Goal: Information Seeking & Learning: Find contact information

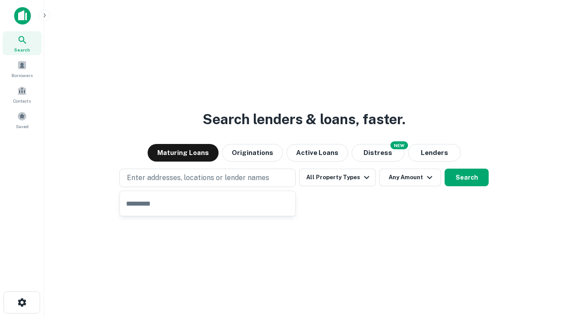
type input "**********"
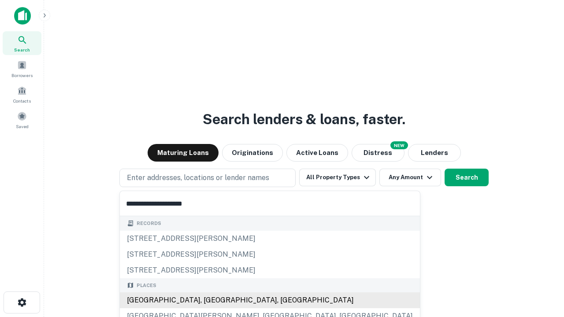
click at [210, 300] on div "[GEOGRAPHIC_DATA], [GEOGRAPHIC_DATA], [GEOGRAPHIC_DATA]" at bounding box center [270, 300] width 300 height 16
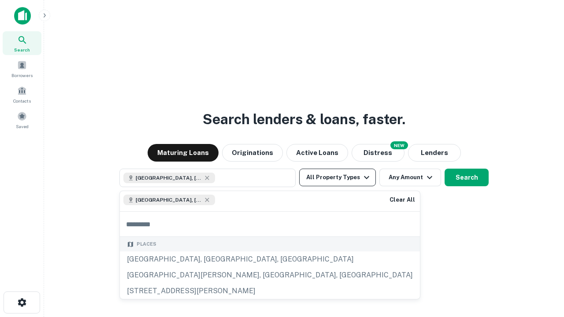
click at [337, 177] on button "All Property Types" at bounding box center [337, 178] width 77 height 18
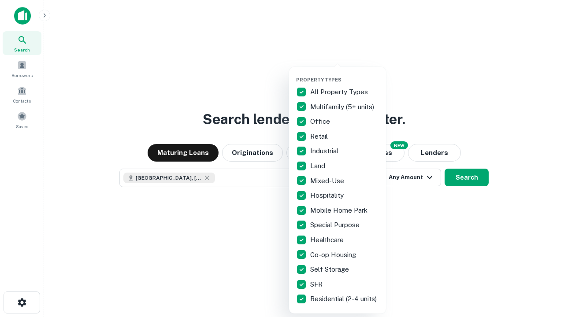
click at [344, 74] on button "button" at bounding box center [344, 74] width 97 height 0
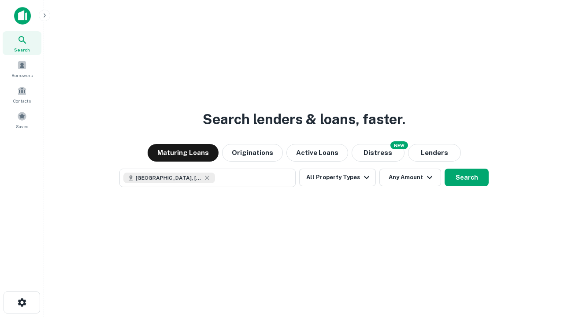
scroll to position [14, 0]
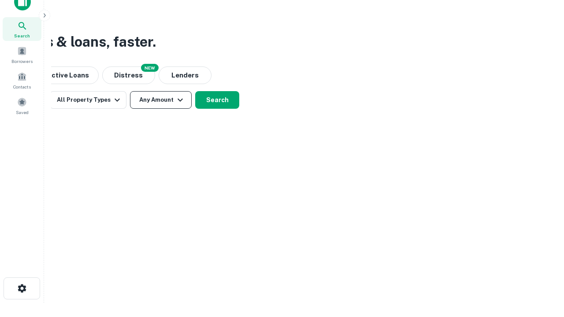
click at [161, 100] on button "Any Amount" at bounding box center [161, 100] width 62 height 18
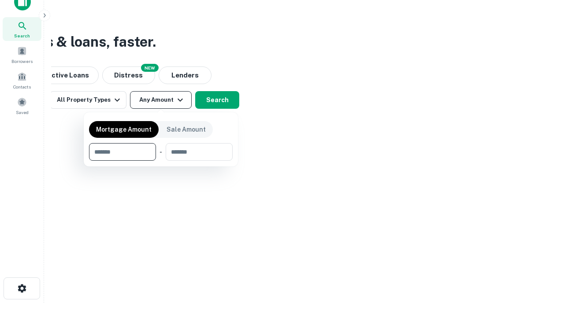
type input "*******"
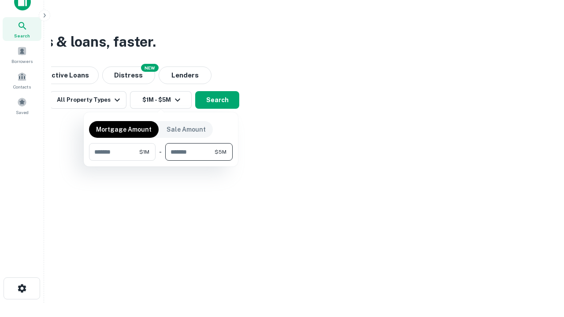
type input "*******"
click at [161, 161] on button "button" at bounding box center [161, 161] width 144 height 0
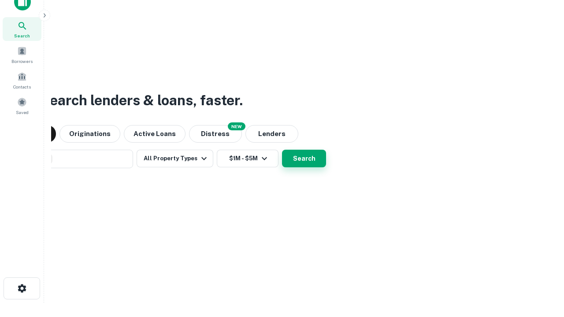
click at [282, 150] on button "Search" at bounding box center [304, 159] width 44 height 18
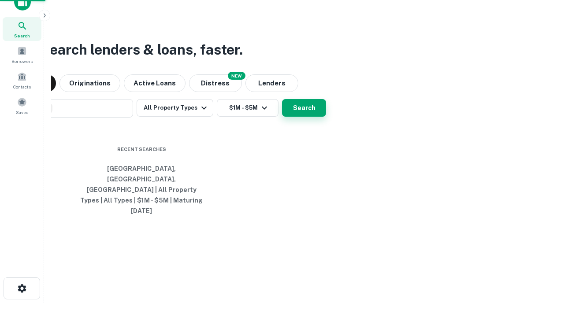
scroll to position [23, 249]
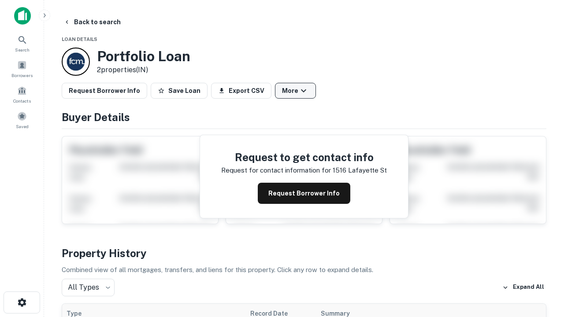
click at [295, 91] on button "More" at bounding box center [295, 91] width 41 height 16
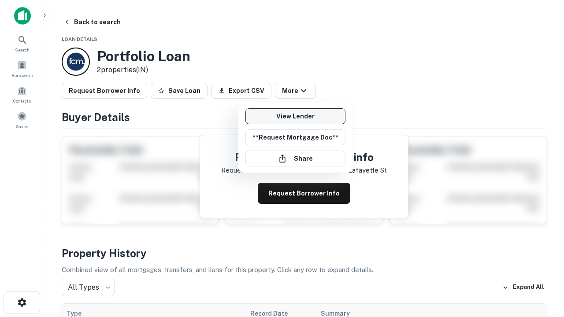
click at [295, 116] on link "View Lender" at bounding box center [295, 116] width 100 height 16
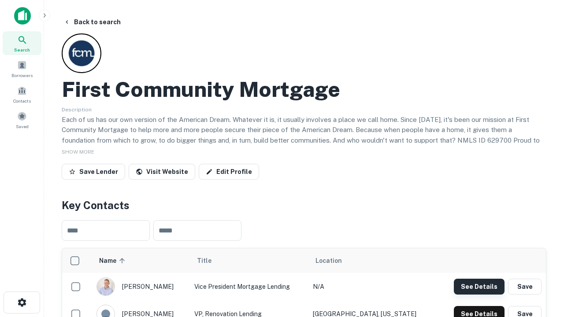
click at [479, 286] on button "See Details" at bounding box center [479, 287] width 51 height 16
click at [22, 302] on icon "button" at bounding box center [22, 302] width 11 height 11
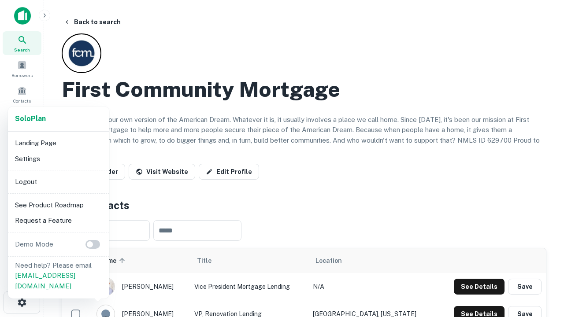
click at [58, 181] on li "Logout" at bounding box center [58, 182] width 94 height 16
